Goal: Transaction & Acquisition: Purchase product/service

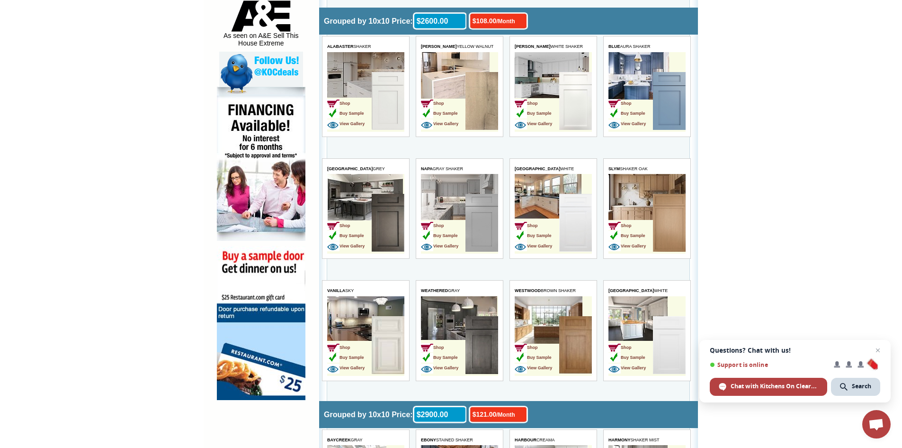
scroll to position [521, 0]
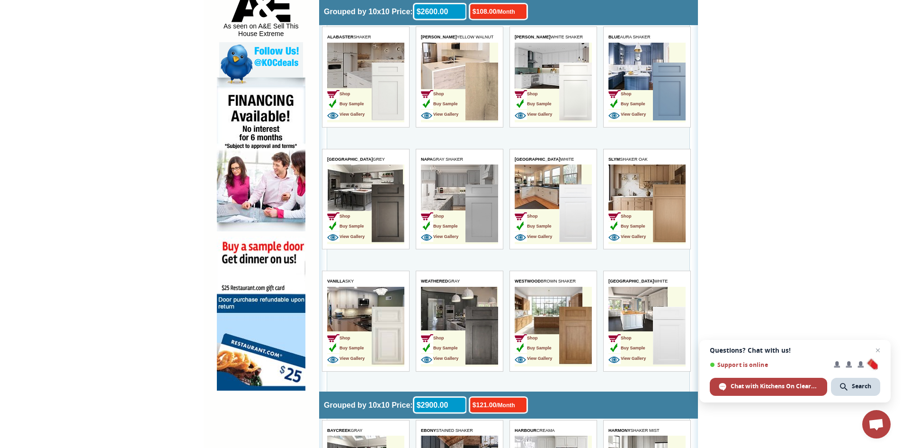
click at [454, 336] on td "Shop Buy Sample View Gallery" at bounding box center [443, 336] width 45 height 60
